Goal: Transaction & Acquisition: Book appointment/travel/reservation

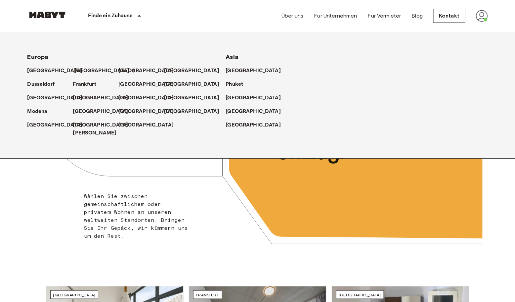
click at [81, 69] on p "[GEOGRAPHIC_DATA]" at bounding box center [101, 71] width 55 height 8
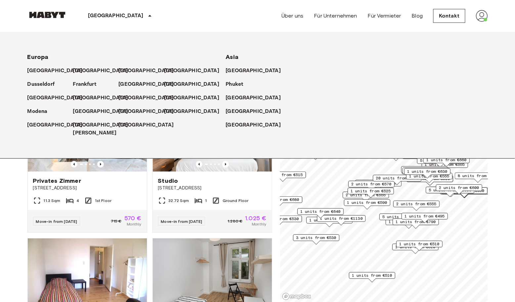
click at [395, 177] on span "20 units from €575" at bounding box center [397, 178] width 43 height 6
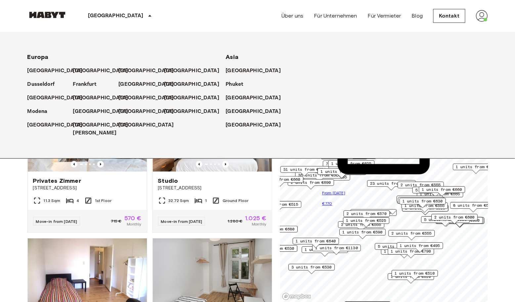
drag, startPoint x: 404, startPoint y: 204, endPoint x: 398, endPoint y: 234, distance: 30.4
click at [398, 234] on span "2 units from €555" at bounding box center [411, 233] width 40 height 6
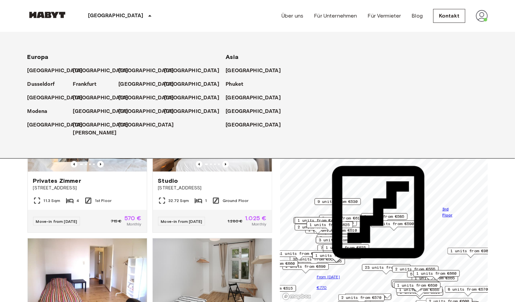
scroll to position [360, 0]
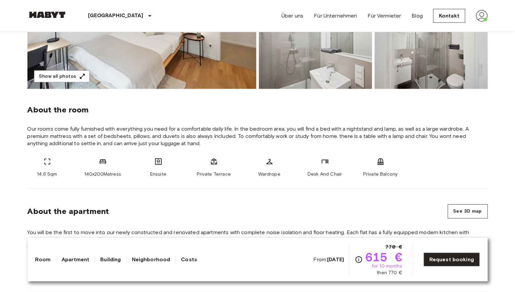
scroll to position [184, 0]
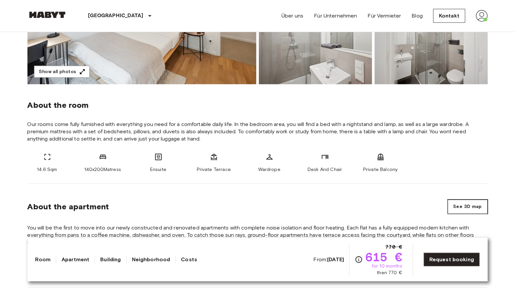
click at [453, 205] on button "See 3D map" at bounding box center [468, 207] width 40 height 14
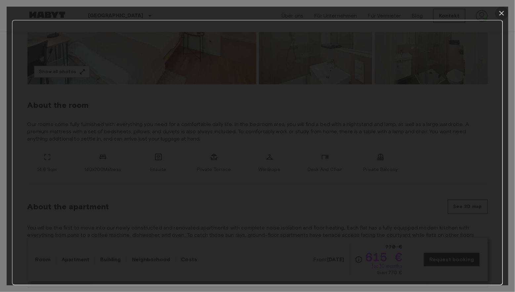
click at [503, 11] on icon "button" at bounding box center [502, 13] width 8 height 8
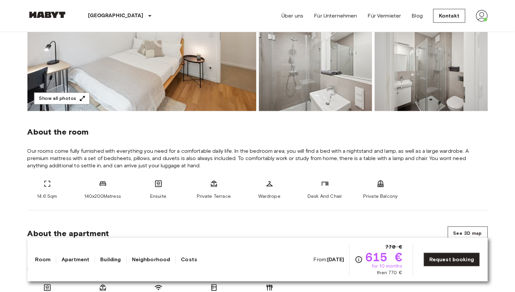
scroll to position [175, 0]
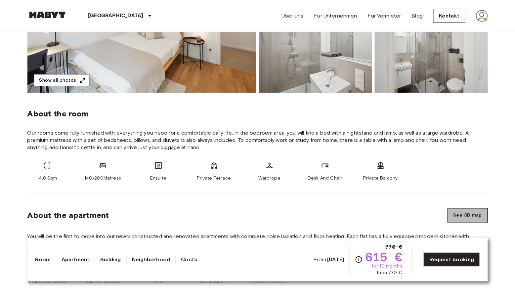
click at [453, 219] on button "See 3D map" at bounding box center [468, 215] width 40 height 14
